Goal: Check status: Check status

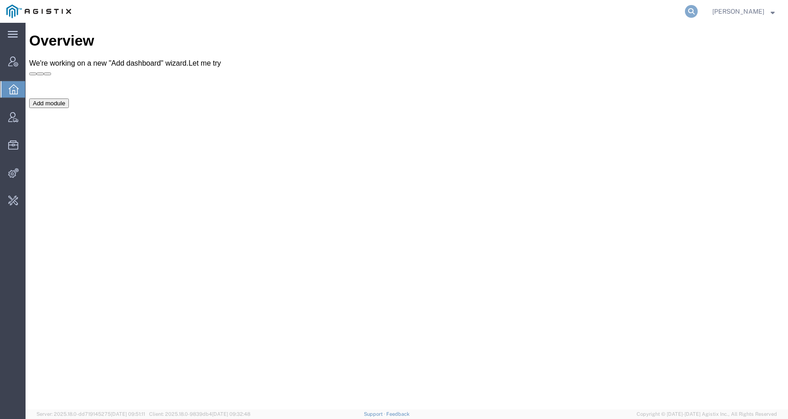
click at [697, 13] on icon at bounding box center [691, 11] width 13 height 13
click at [666, 13] on input "search" at bounding box center [546, 11] width 277 height 22
paste input "JWC Environmental"
type input "JWC Environmental"
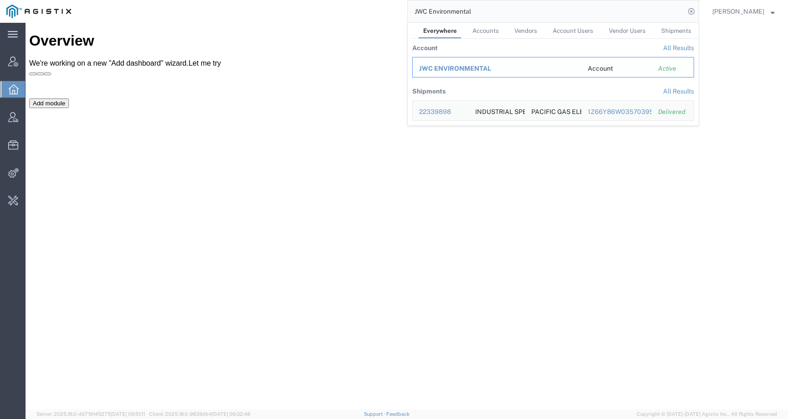
click at [464, 64] on div "JWC ENVIRONMENTAL" at bounding box center [497, 69] width 156 height 10
drag, startPoint x: 512, startPoint y: 15, endPoint x: 381, endPoint y: 11, distance: 130.9
click at [381, 11] on div "JWC Environmental Everywhere Accounts Vendors Account Users Vendor Users Shipme…" at bounding box center [387, 11] width 621 height 23
click at [462, 68] on span "JWC ENVIRONMENTAL" at bounding box center [455, 68] width 72 height 7
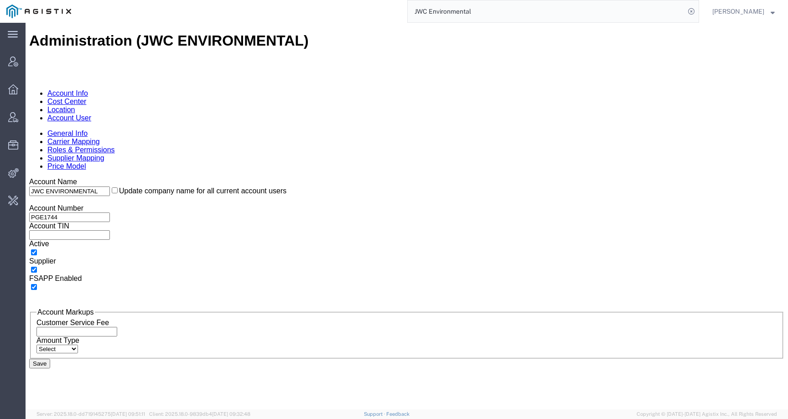
click at [91, 114] on link "Account User" at bounding box center [69, 118] width 44 height 8
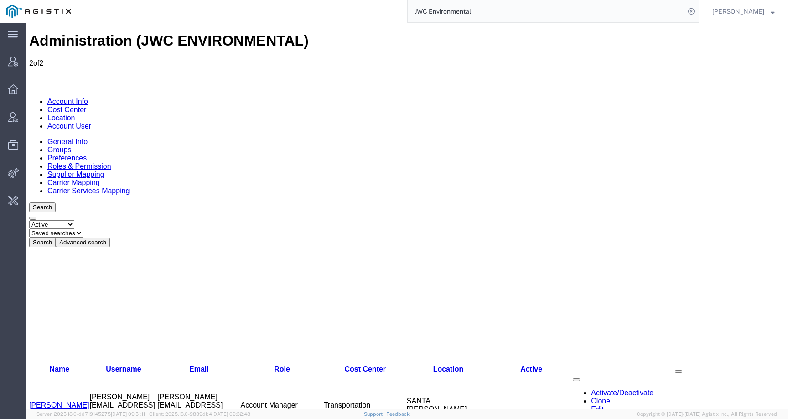
click at [591, 397] on link "Clone" at bounding box center [600, 401] width 19 height 8
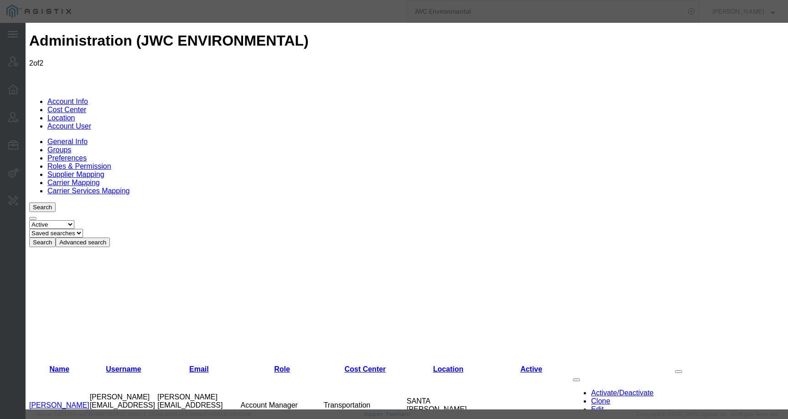
paste input "Steven Arechiga"
type input "Steven"
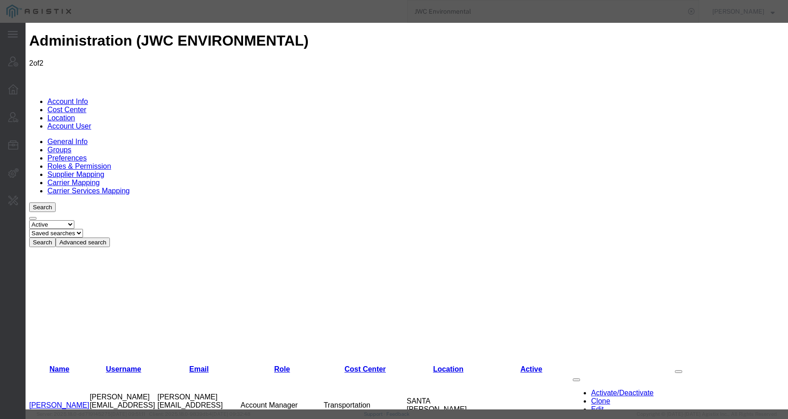
paste input "Arechiga"
type input "Arechiga"
paste input "stevena@jwce.com"
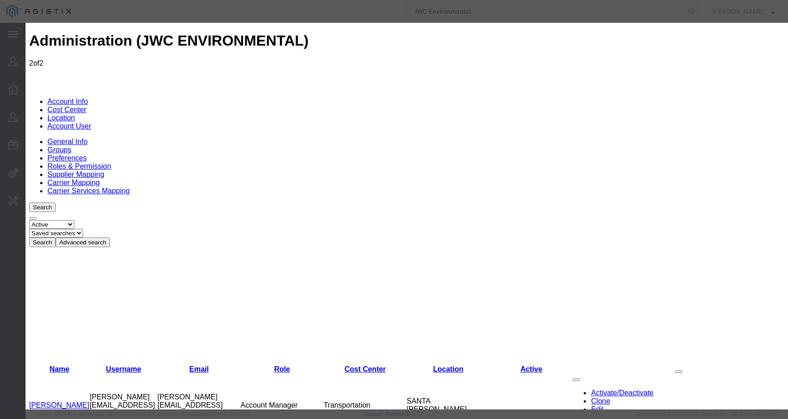
type input "stevena@jwce.com"
select select "COSTCENTER"
select select "11235"
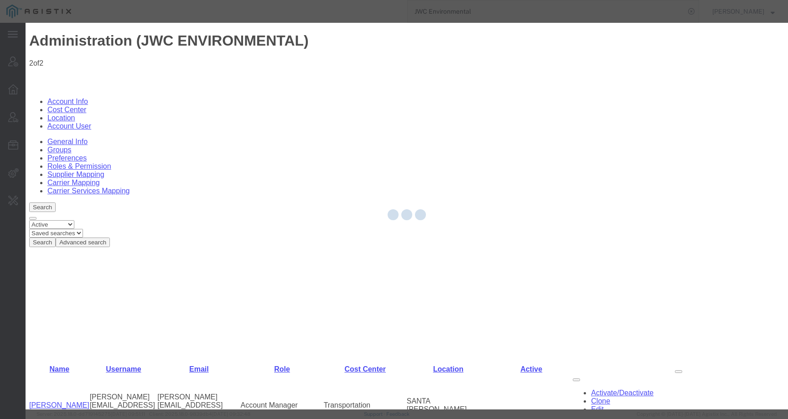
select select "COSTCENTER"
select select "11235"
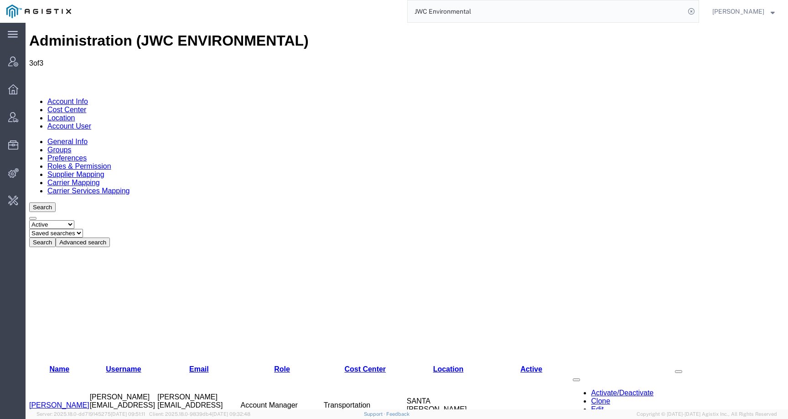
drag, startPoint x: 155, startPoint y: 162, endPoint x: 227, endPoint y: 162, distance: 71.6
copy td "stevena@jwce.com"
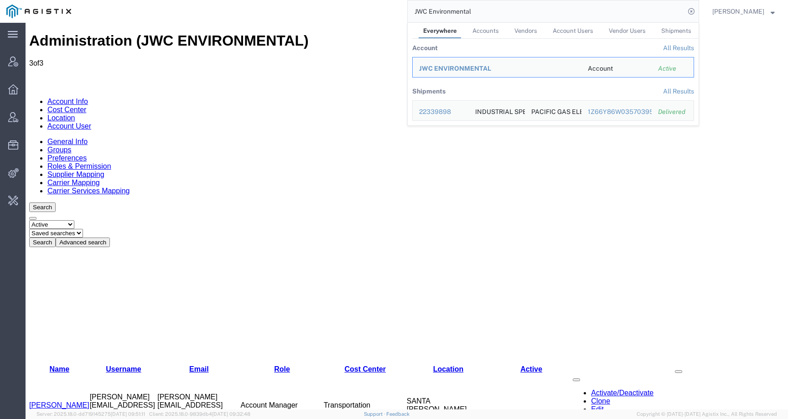
drag, startPoint x: 514, startPoint y: 11, endPoint x: 324, endPoint y: 10, distance: 190.6
click at [324, 10] on div "JWC Environmental Everywhere Accounts Vendors Account Users Vendor Users Shipme…" at bounding box center [387, 11] width 621 height 23
paste input "56790542"
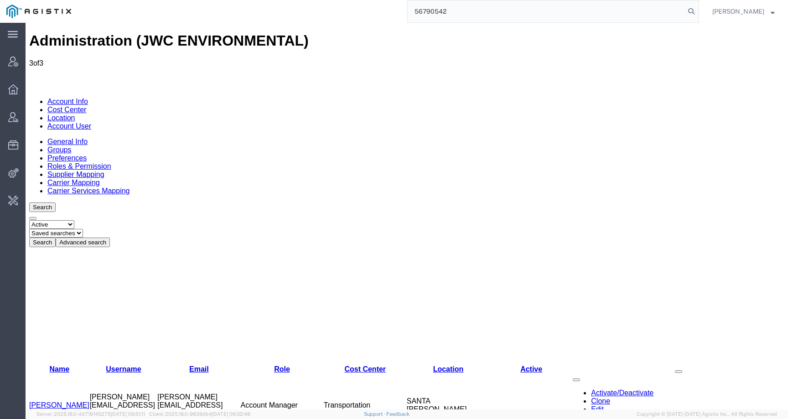
type input "56790542"
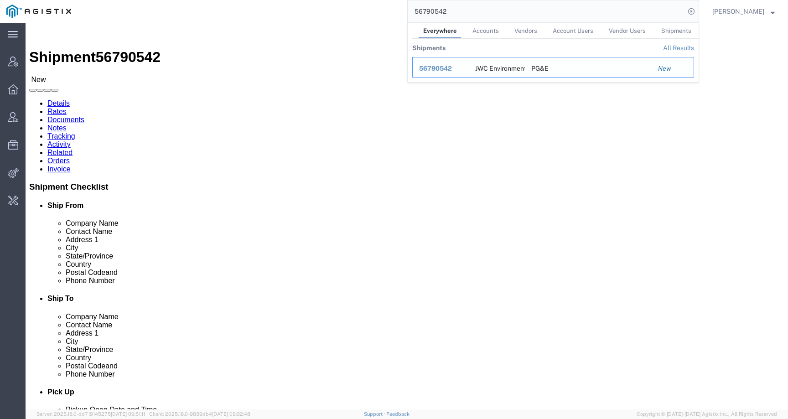
click at [441, 68] on span "56790542" at bounding box center [435, 68] width 33 height 7
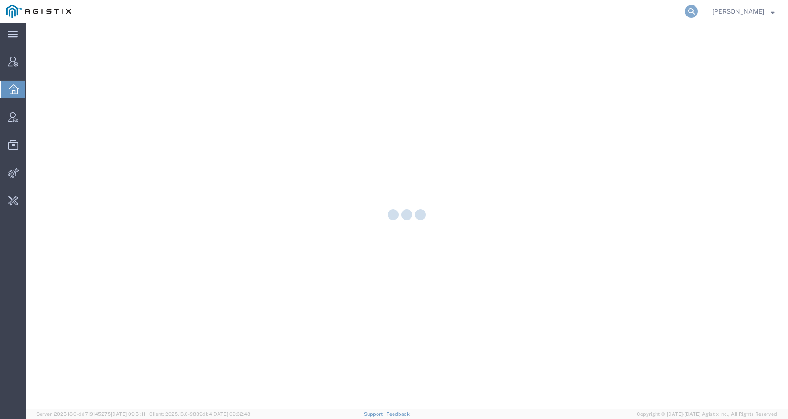
click at [697, 11] on icon at bounding box center [691, 11] width 13 height 13
click at [677, 11] on input "search" at bounding box center [546, 11] width 277 height 22
paste input "(713) 747-8502"
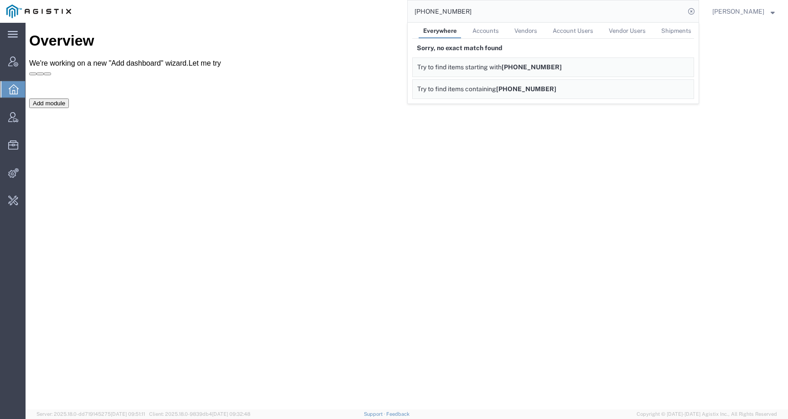
click at [442, 11] on input "(713) 747-8502" at bounding box center [546, 11] width 277 height 22
type input "7137478502"
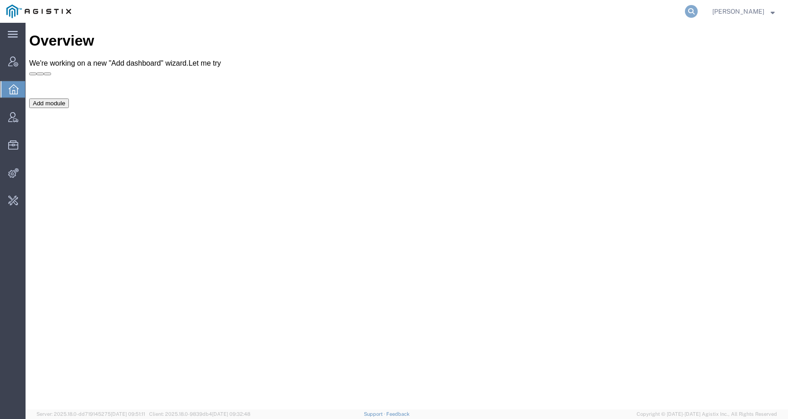
click at [697, 8] on icon at bounding box center [691, 11] width 13 height 13
click at [673, 8] on input "search" at bounding box center [546, 11] width 277 height 22
paste input "9653932"
type input "9653932"
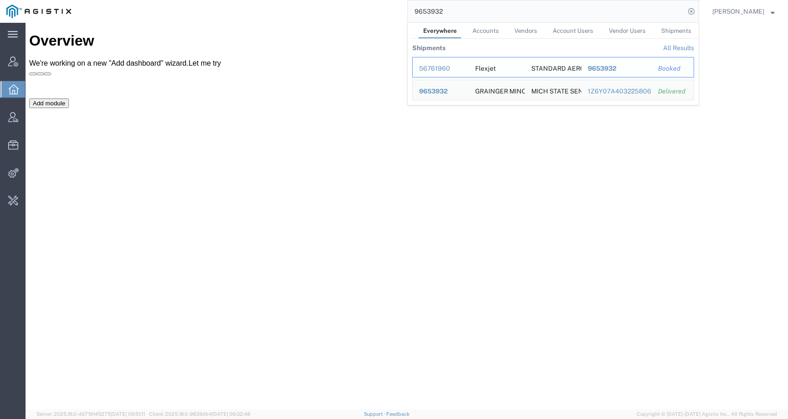
click at [451, 66] on div "56761960" at bounding box center [440, 69] width 43 height 10
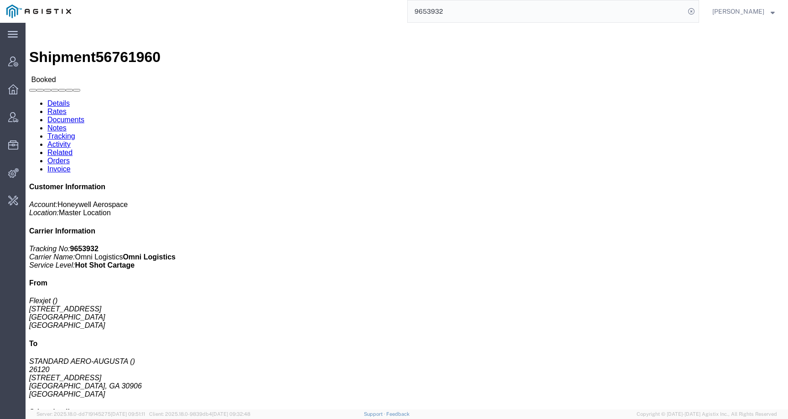
click span "56761960"
copy span "56761960"
click link "Activity"
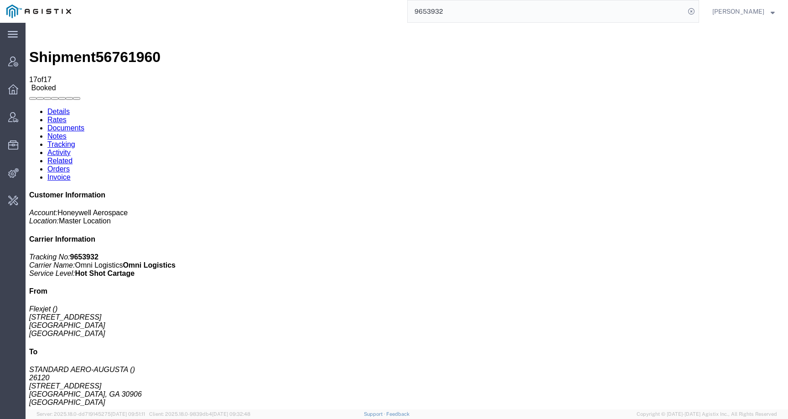
drag, startPoint x: 135, startPoint y: 285, endPoint x: 249, endPoint y: 285, distance: 114.0
copy td "214_AGISTIX_20250909155414956.edi"
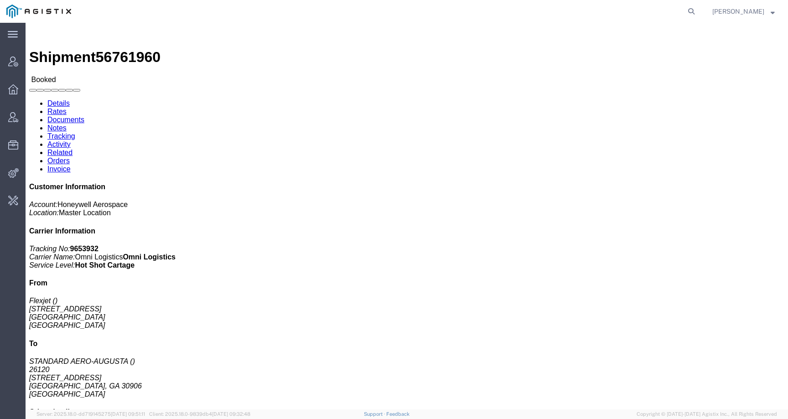
click link "Activity"
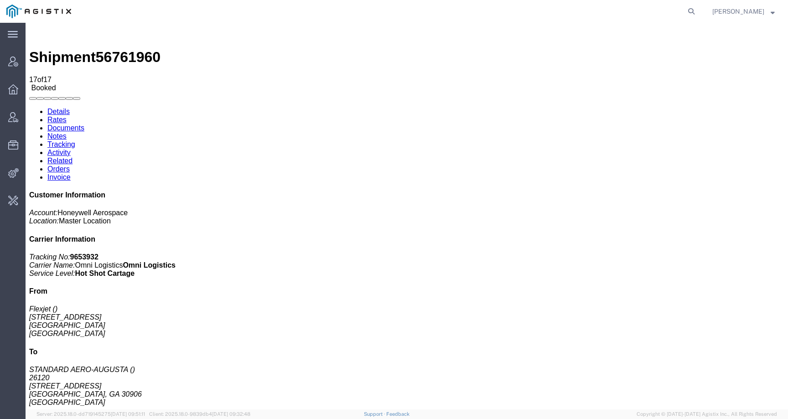
scroll to position [151, 0]
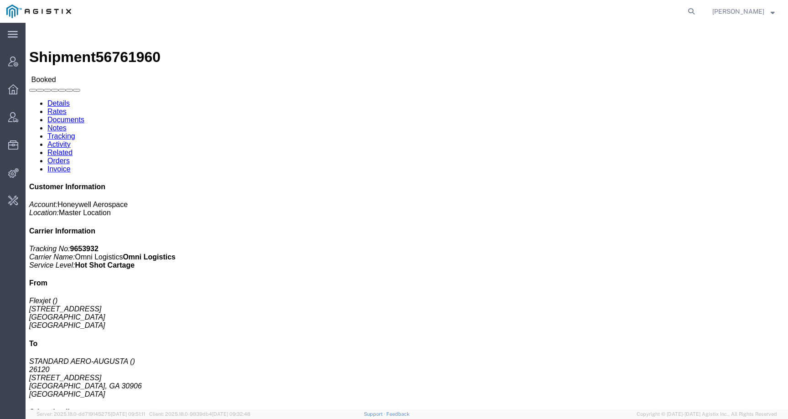
click link "Activity"
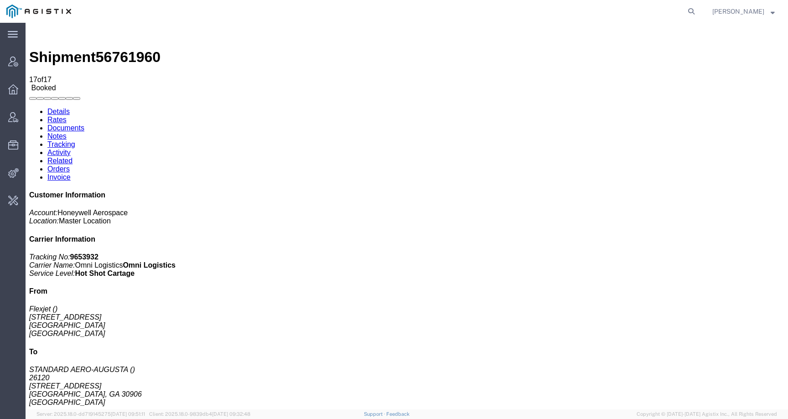
click at [84, 124] on link "Documents" at bounding box center [65, 128] width 37 height 8
click at [71, 149] on link "Activity" at bounding box center [58, 153] width 23 height 8
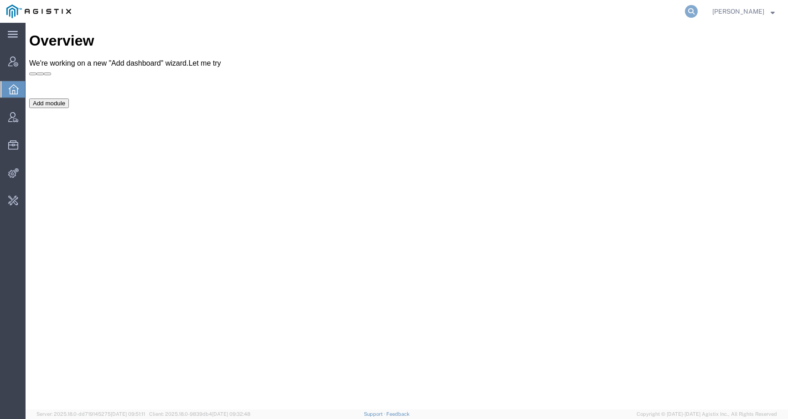
click at [697, 11] on icon at bounding box center [691, 11] width 13 height 13
click at [666, 11] on input "search" at bounding box center [546, 11] width 277 height 22
paste input "9653931"
type input "9653931"
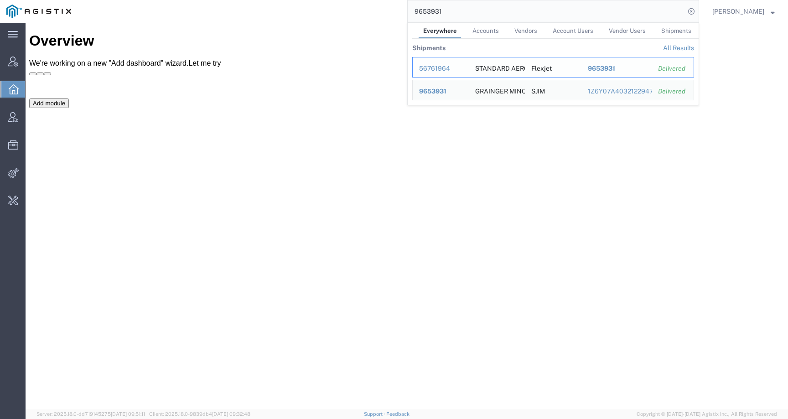
click at [441, 67] on div "56761964" at bounding box center [440, 69] width 43 height 10
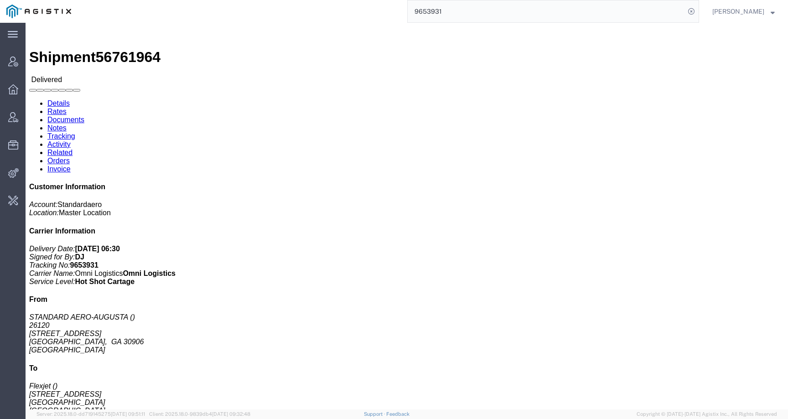
click link "Activity"
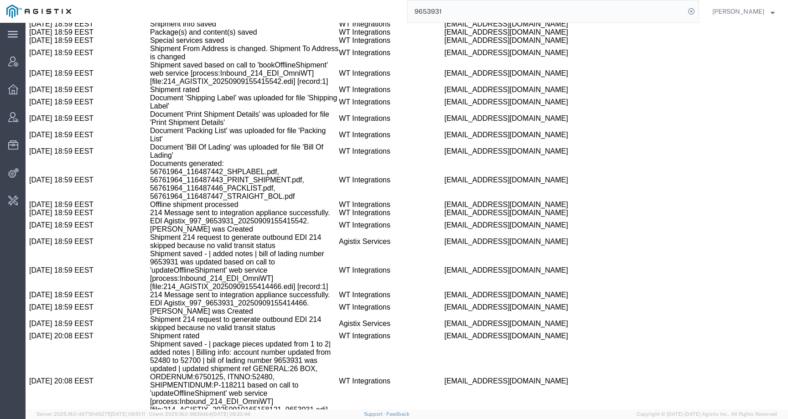
scroll to position [826, 0]
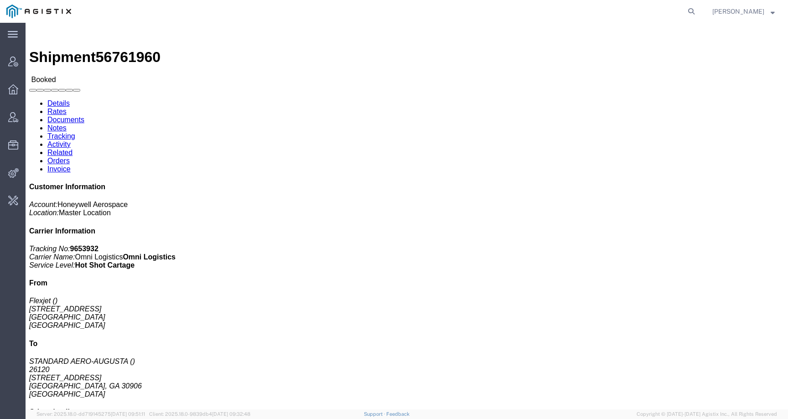
click link "Activity"
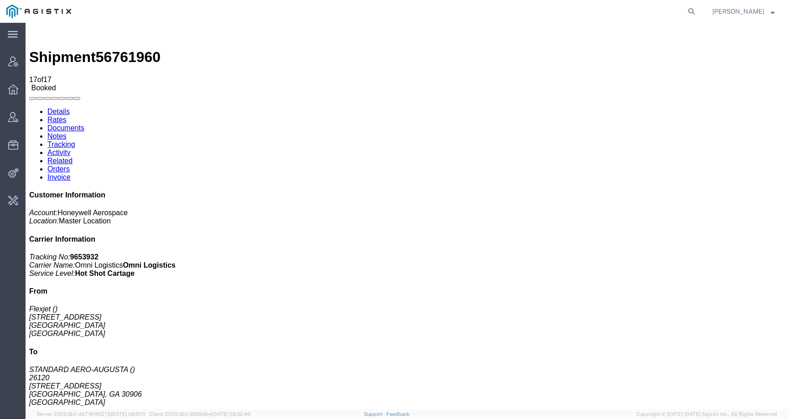
scroll to position [151, 0]
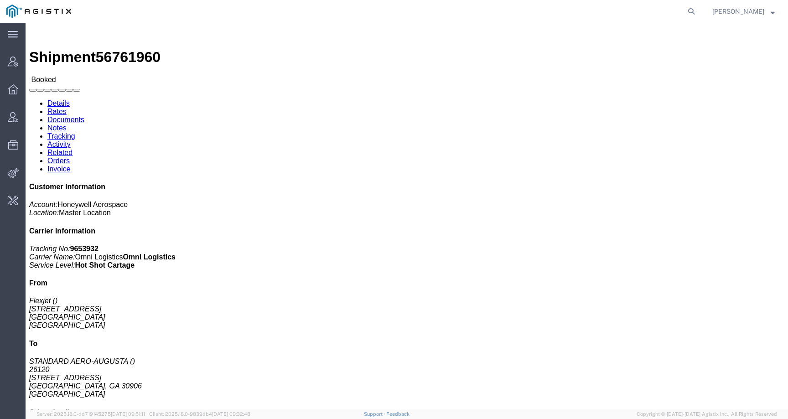
click link "Activity"
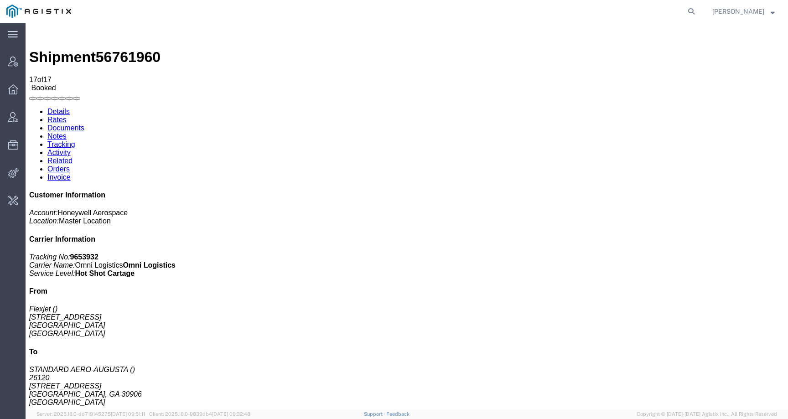
click at [64, 108] on link "Details" at bounding box center [58, 112] width 22 height 8
click span "56761960"
copy span "56761960"
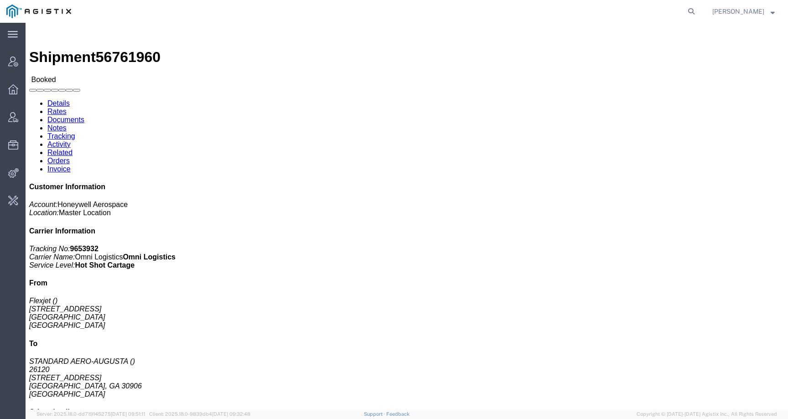
click span "56761960"
copy span "56761960"
click span "Honeywell Aerospace"
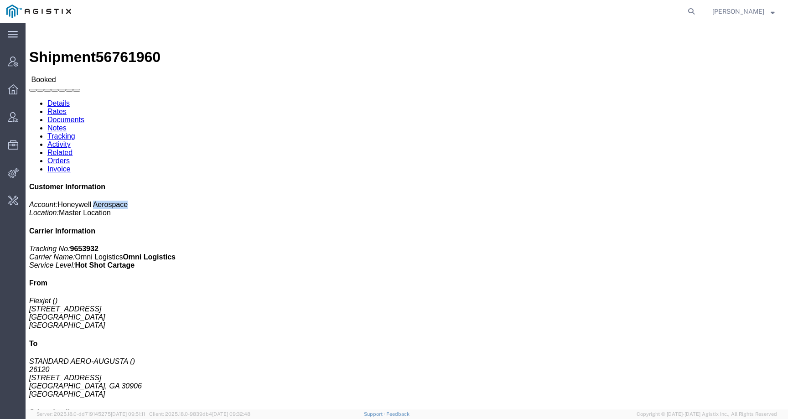
copy span "Aerospace"
click link "Activity"
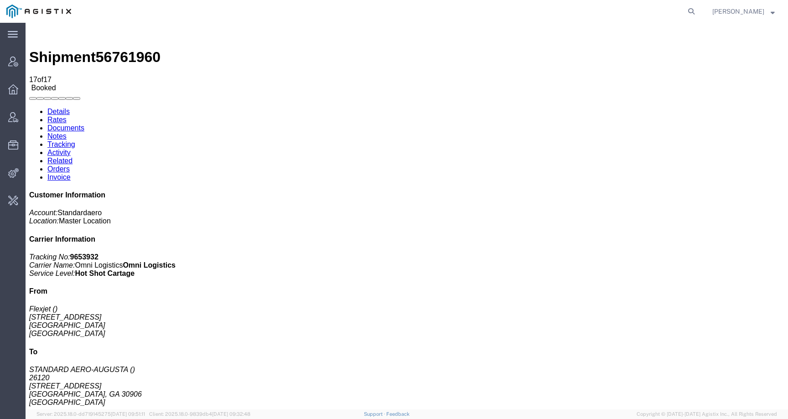
scroll to position [151, 0]
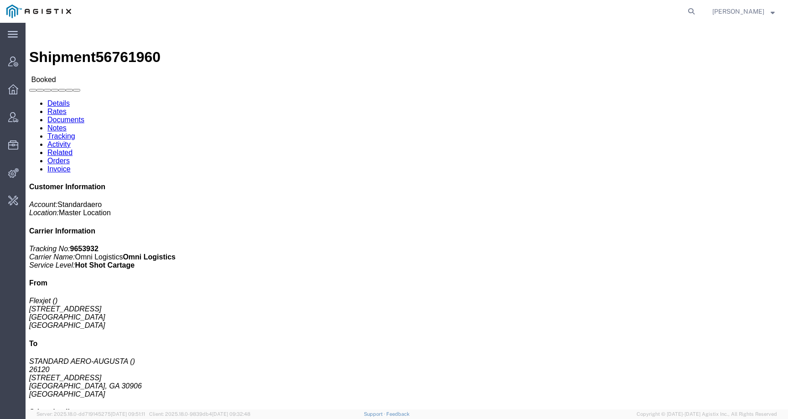
click link "Activity"
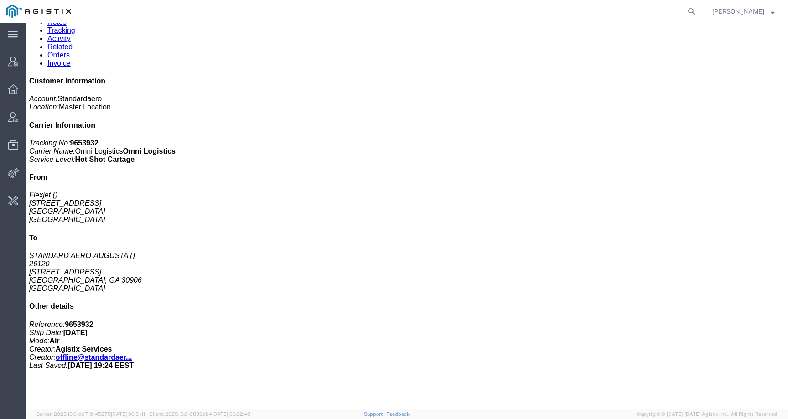
scroll to position [151, 0]
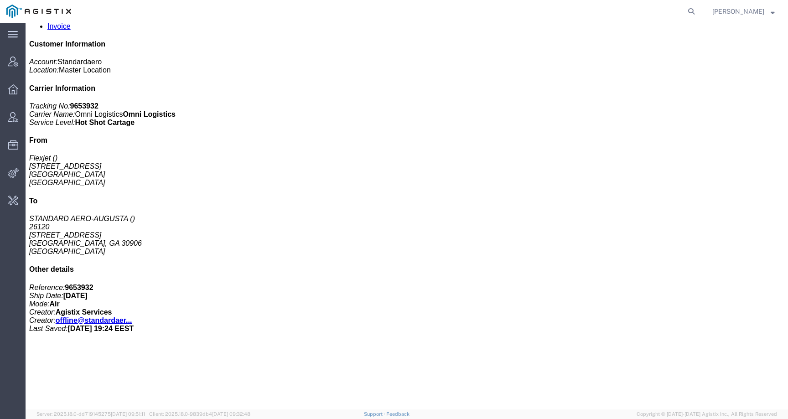
drag, startPoint x: 123, startPoint y: 361, endPoint x: 262, endPoint y: 363, distance: 139.1
copy td "Agistix_997_9653932_20250909155414956.edi"
drag, startPoint x: 134, startPoint y: 134, endPoint x: 226, endPoint y: 134, distance: 91.6
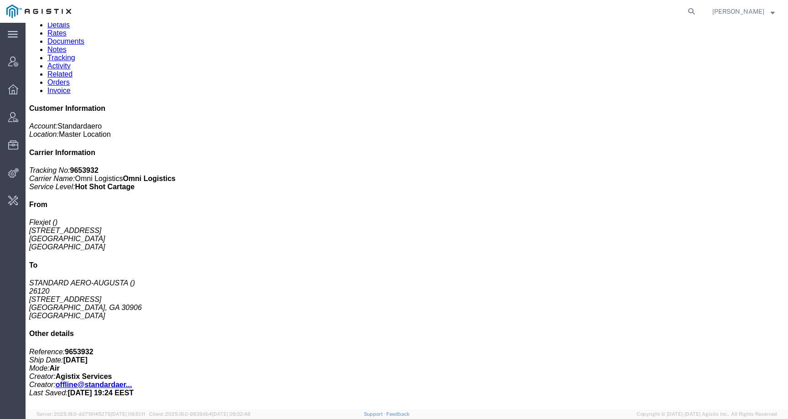
scroll to position [59, 0]
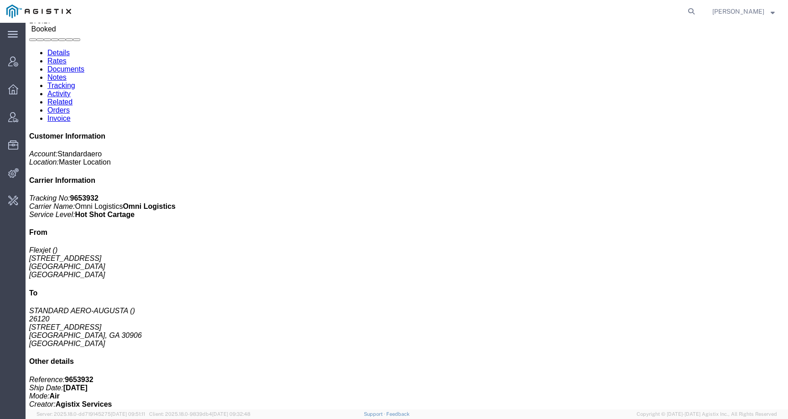
click at [684, 289] on h4 "To" at bounding box center [406, 293] width 755 height 8
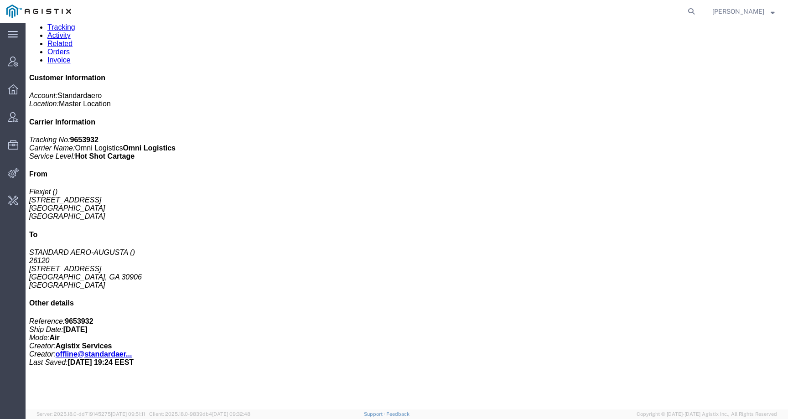
scroll to position [111, 0]
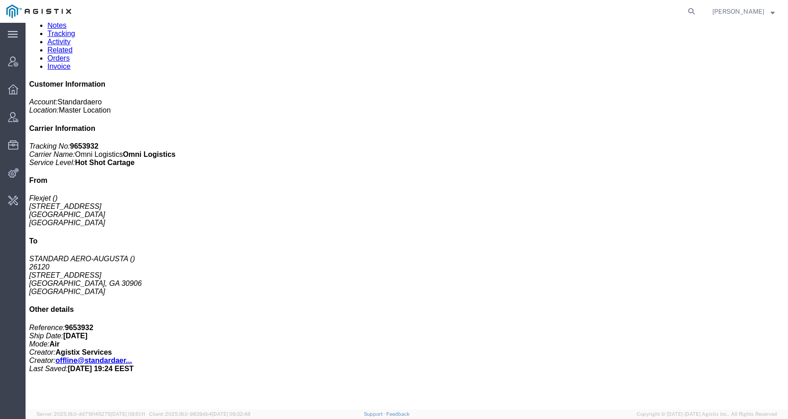
drag, startPoint x: 136, startPoint y: 174, endPoint x: 248, endPoint y: 177, distance: 112.2
copy td "214_AGISTIX_20250909155414956.edi"
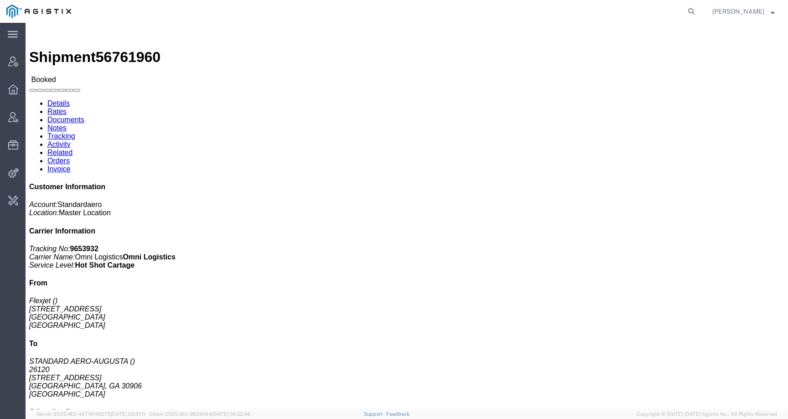
click link "Activity"
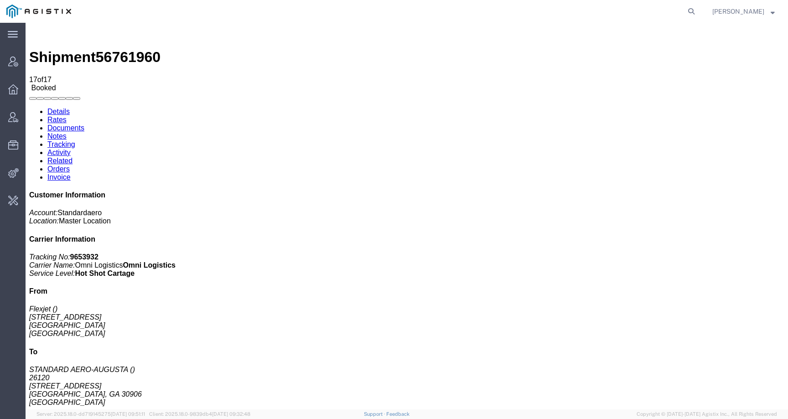
scroll to position [151, 0]
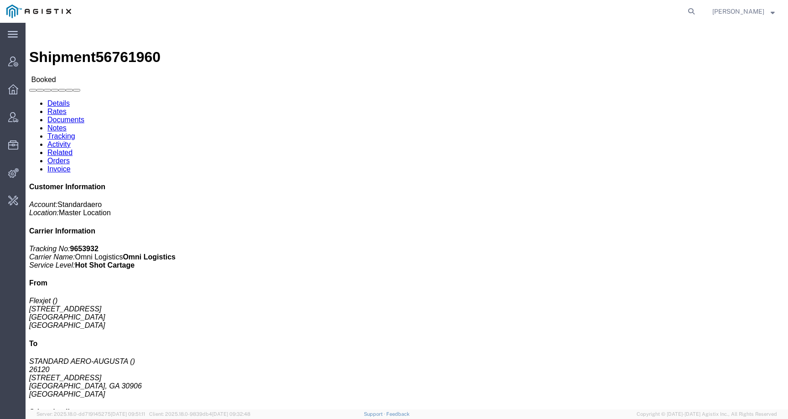
click link "Activity"
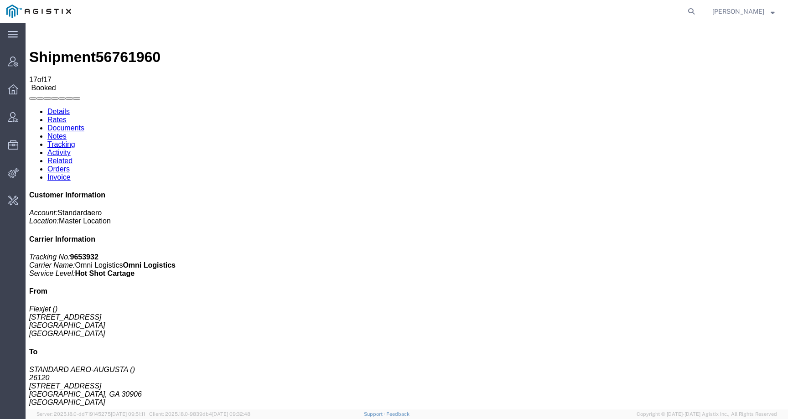
scroll to position [151, 0]
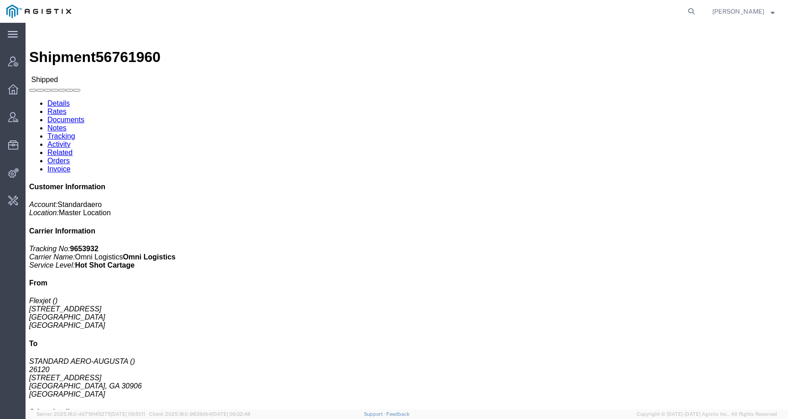
click link "Activity"
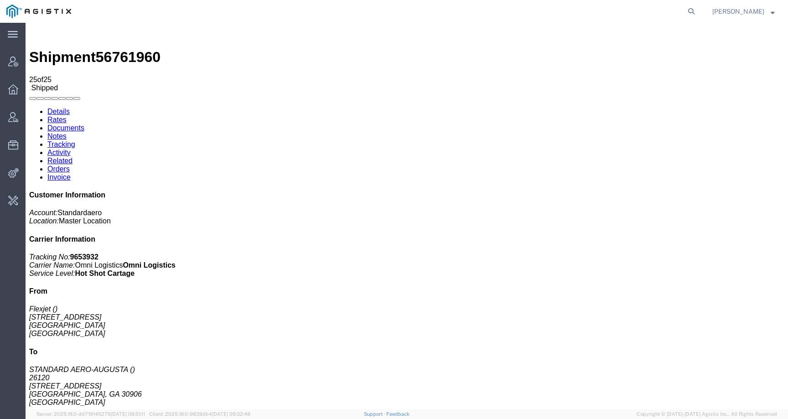
scroll to position [455, 0]
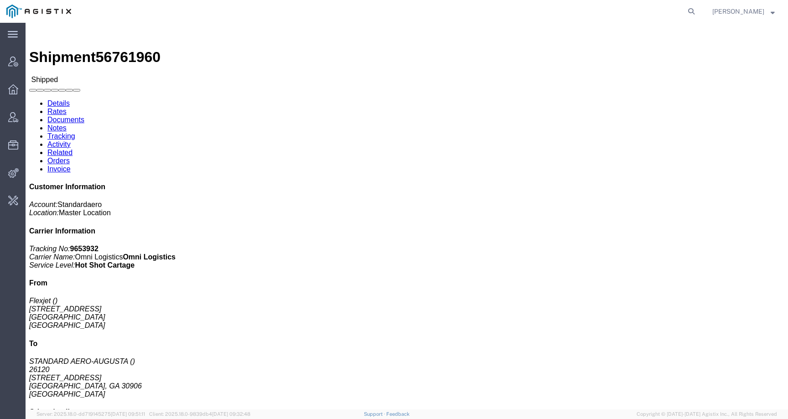
click link "Activity"
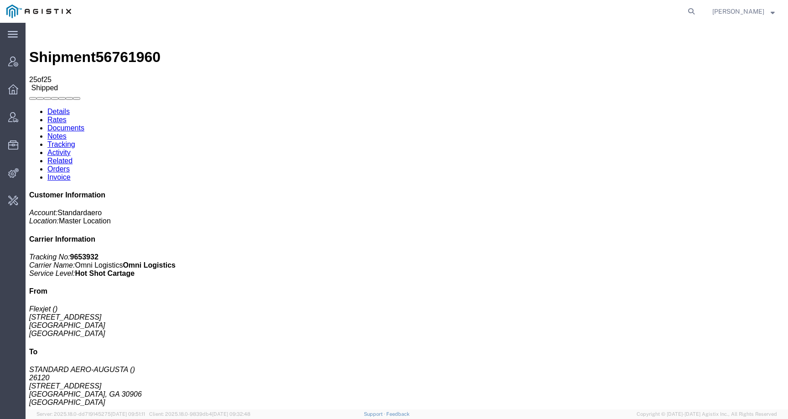
scroll to position [455, 0]
